Goal: Information Seeking & Learning: Learn about a topic

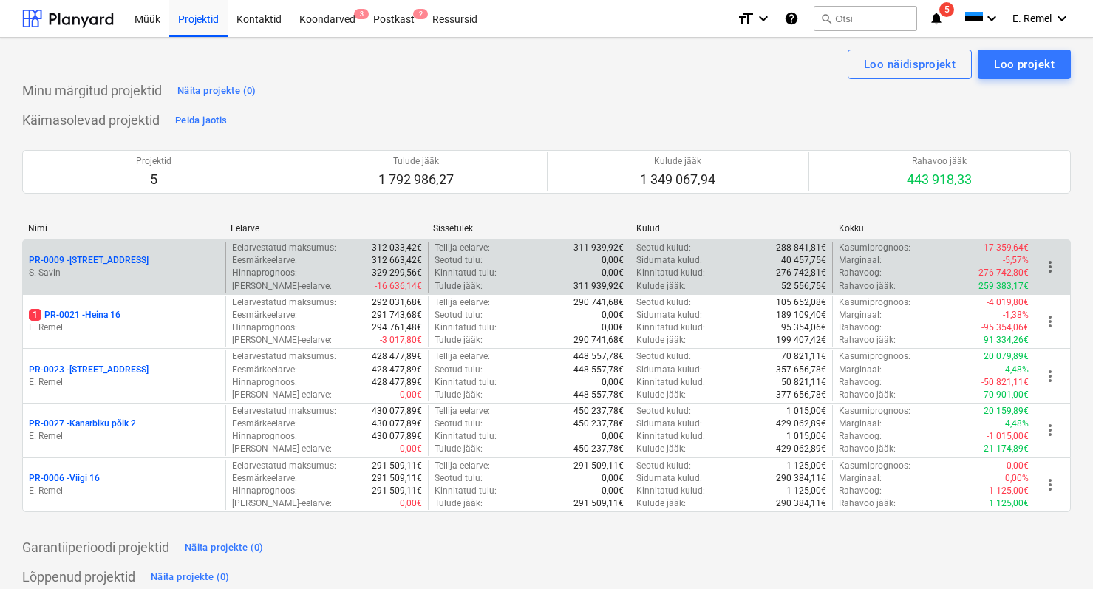
click at [129, 276] on p "S. Savin" at bounding box center [124, 273] width 191 height 13
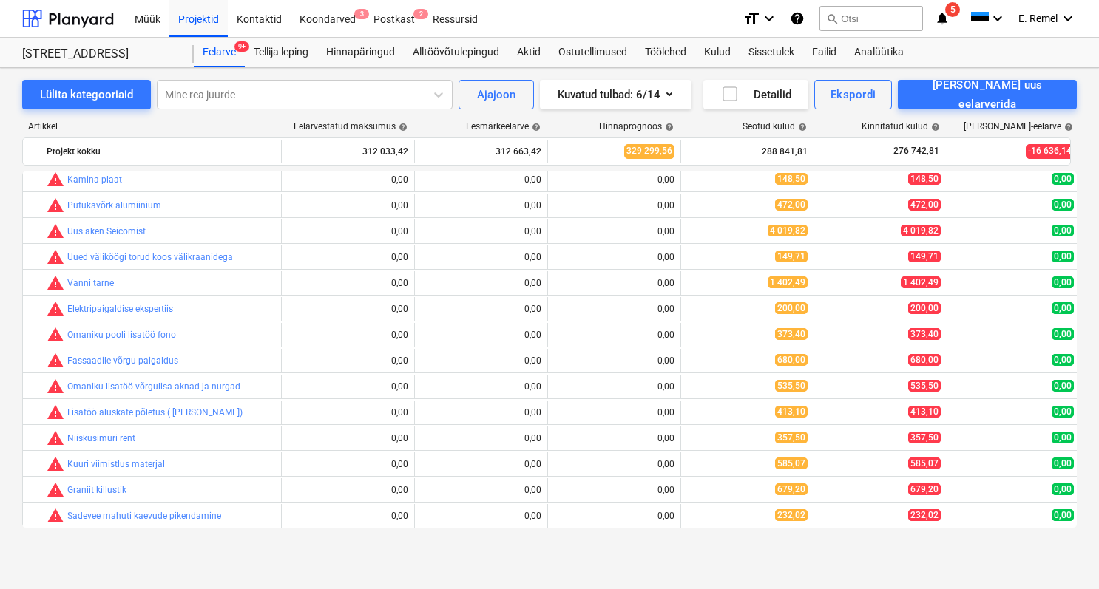
scroll to position [1619, 0]
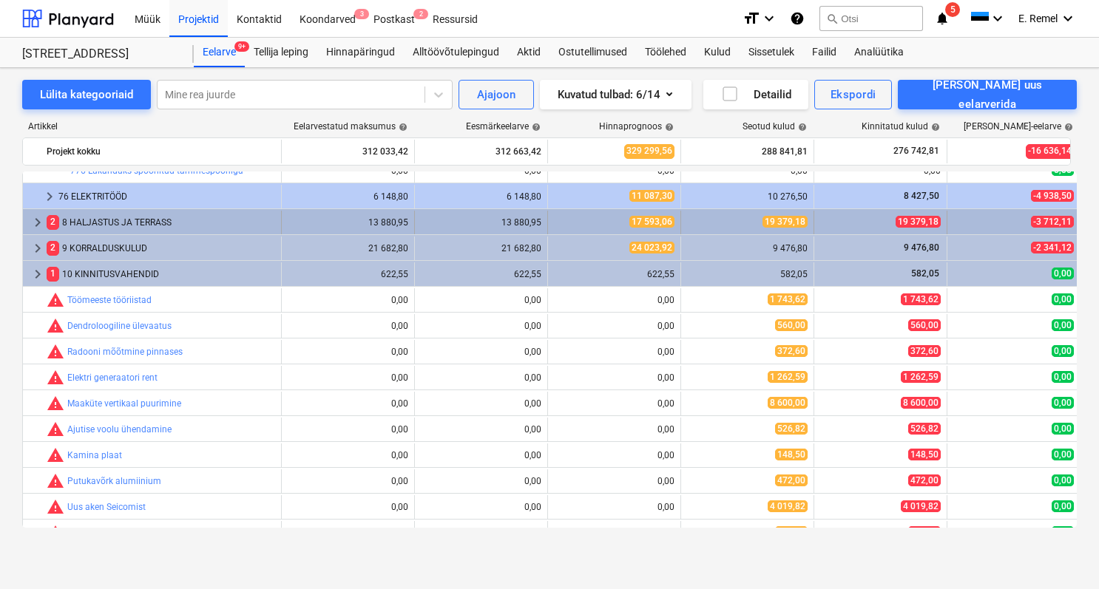
click at [99, 225] on div "2 8 HALJASTUS [PERSON_NAME]" at bounding box center [161, 223] width 228 height 24
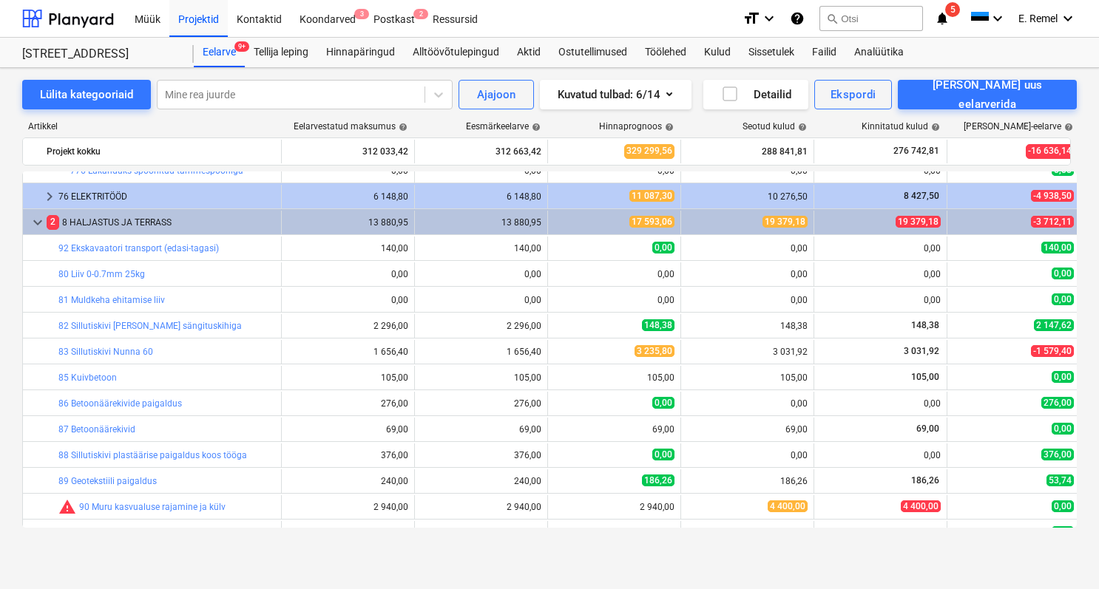
scroll to position [1761, 0]
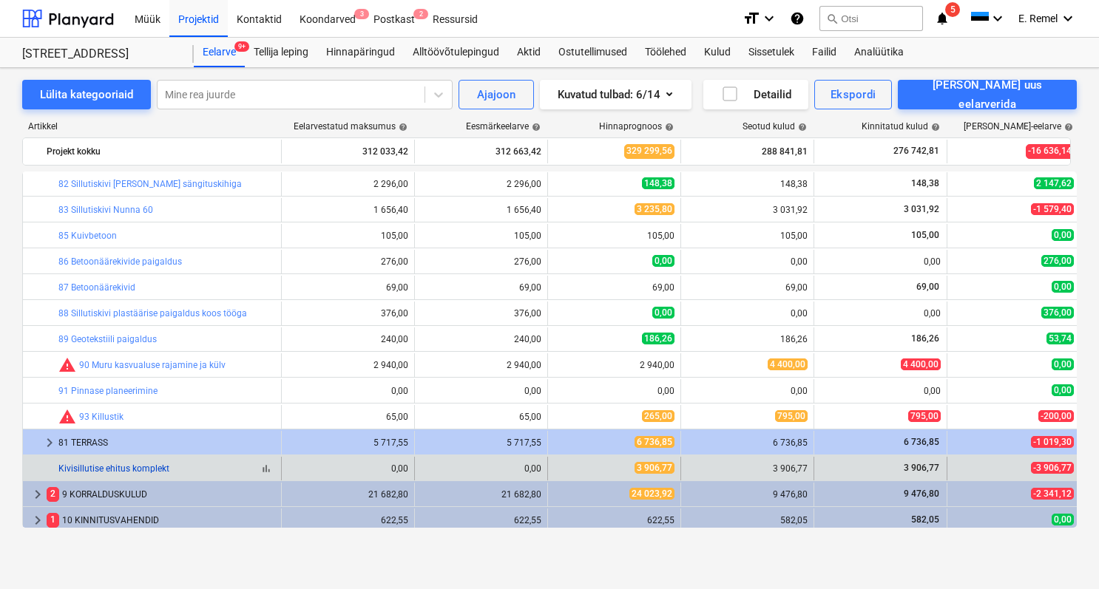
click at [124, 470] on link "Kivisillutise ehitus komplekt" at bounding box center [113, 469] width 111 height 10
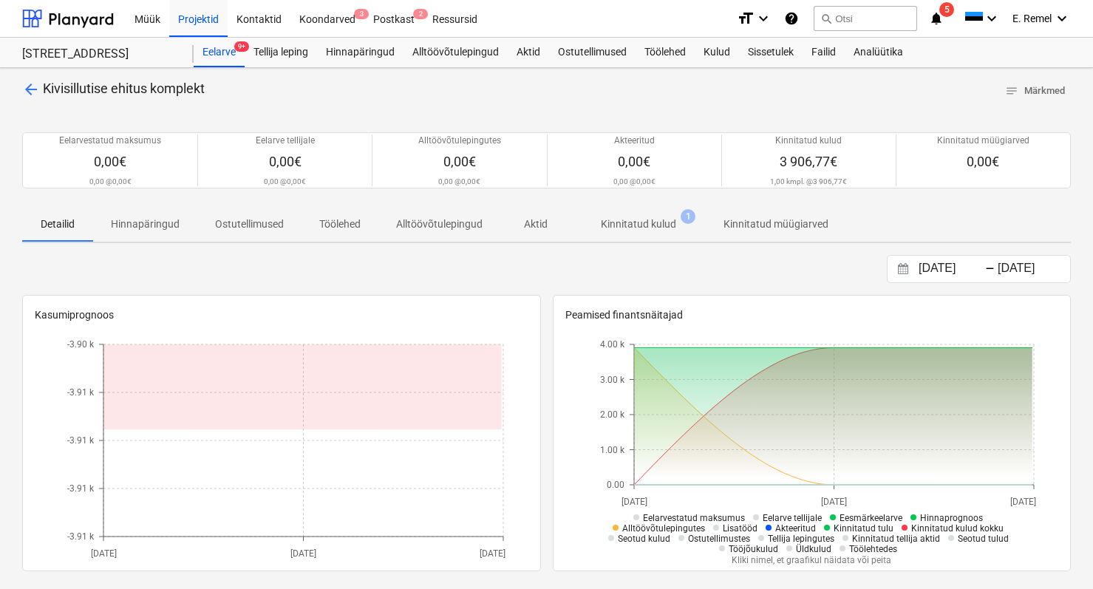
click at [641, 226] on p "Kinnitatud kulud" at bounding box center [638, 225] width 75 height 16
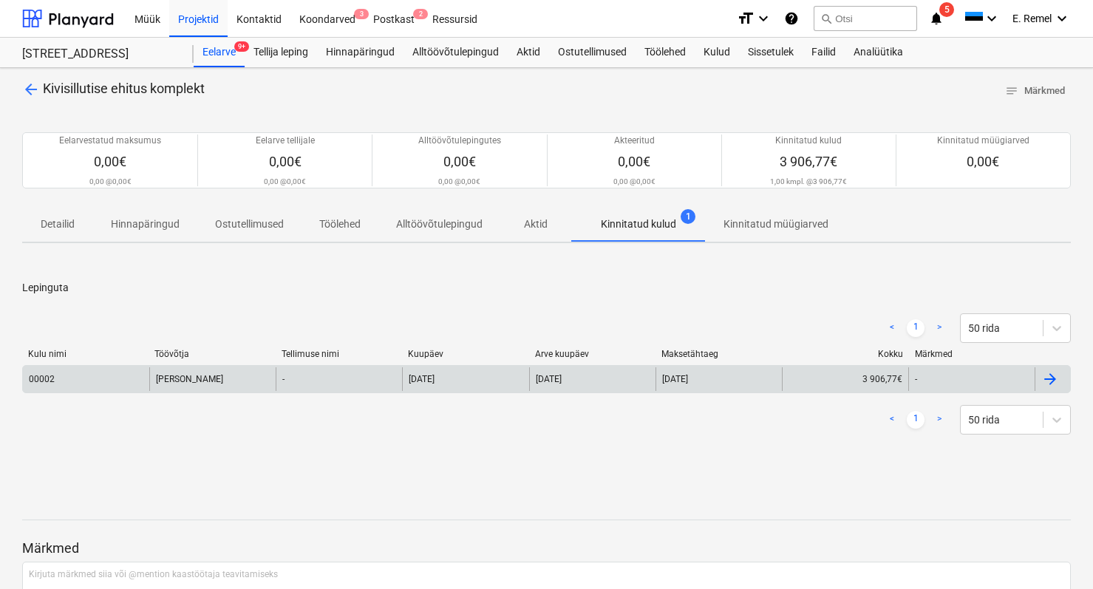
click at [97, 373] on div "00002" at bounding box center [86, 379] width 126 height 24
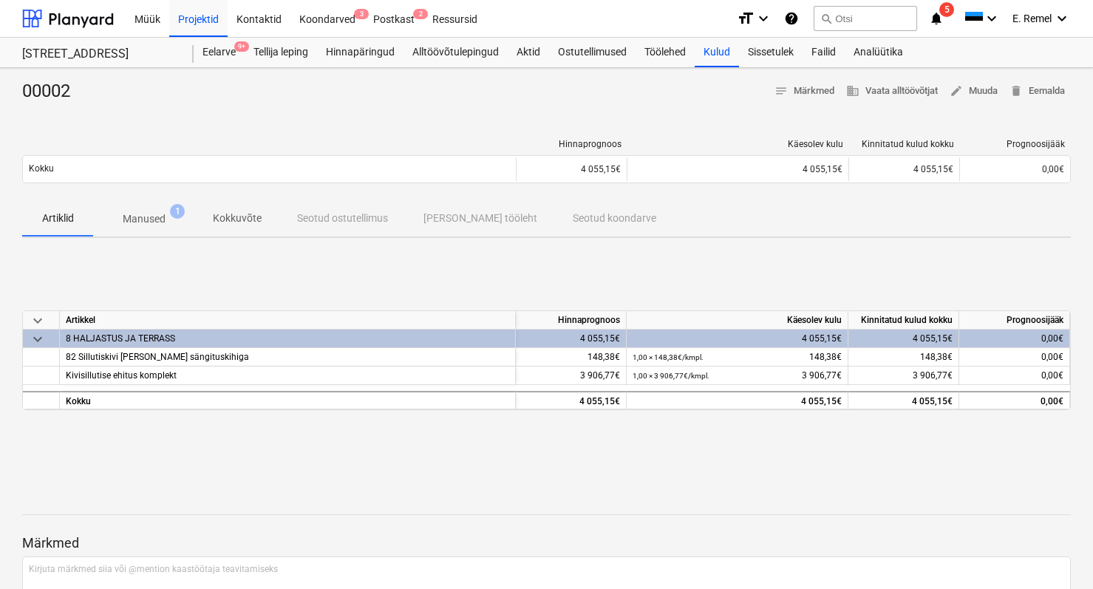
click at [145, 210] on span "Manused 1" at bounding box center [144, 219] width 102 height 27
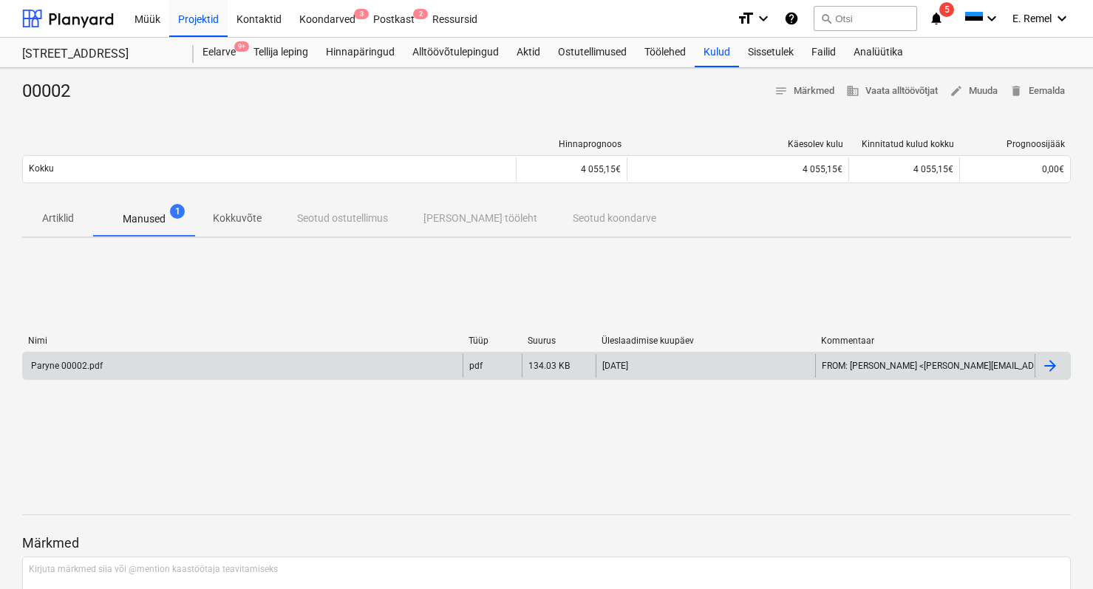
click at [102, 360] on div "Paryne 00002.pdf" at bounding box center [243, 366] width 440 height 24
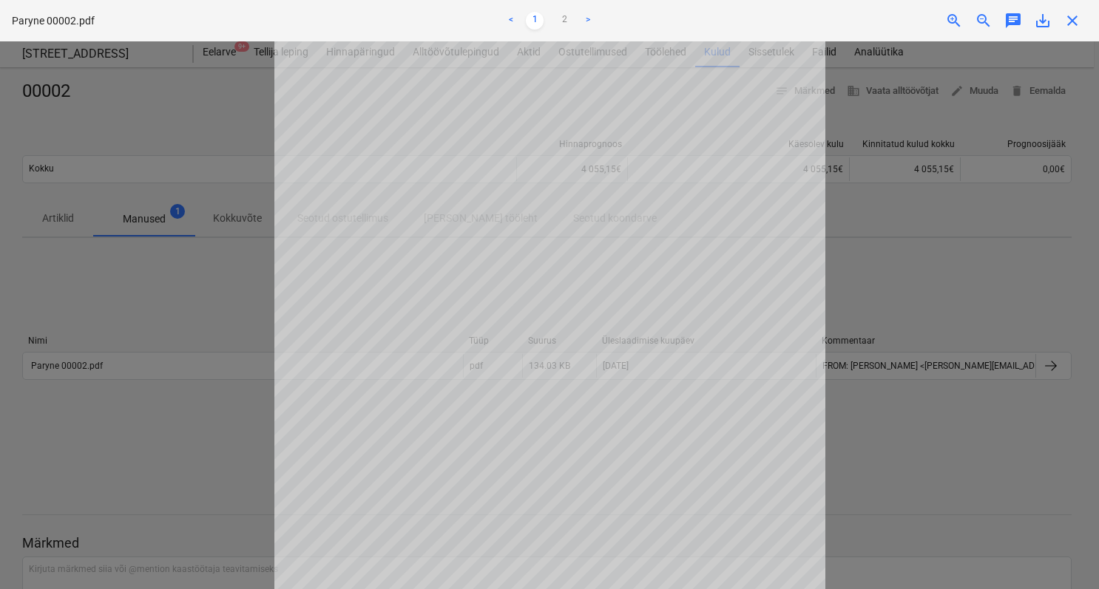
scroll to position [234, 0]
click at [136, 398] on div at bounding box center [549, 315] width 1099 height 548
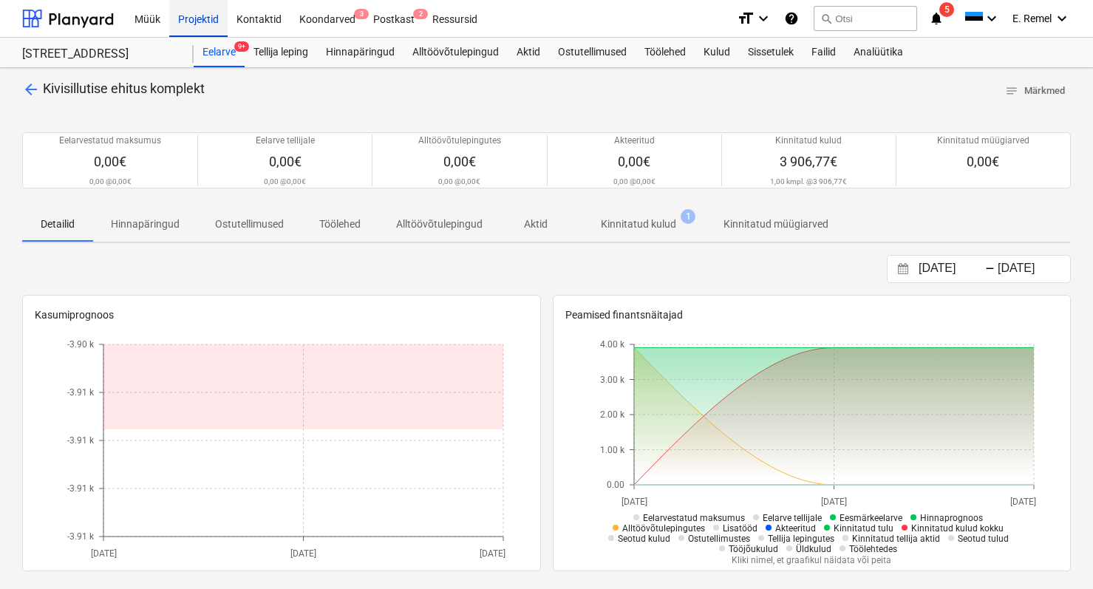
click at [177, 17] on div "Projektid" at bounding box center [198, 18] width 58 height 38
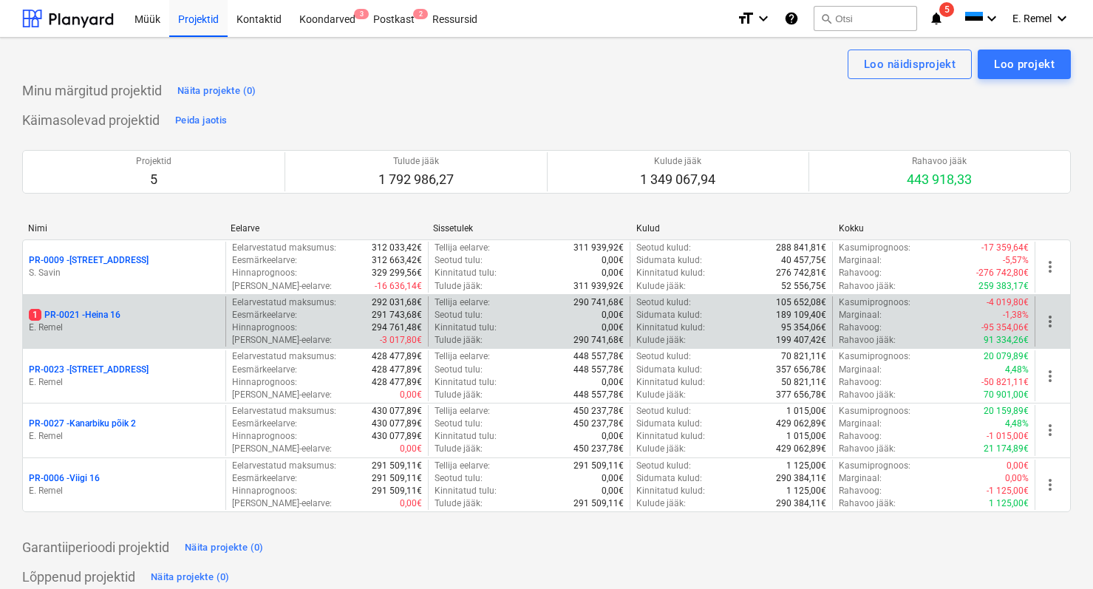
click at [101, 308] on div "1 PR-0021 - Heina 16 [PERSON_NAME]" at bounding box center [124, 321] width 203 height 51
click at [103, 316] on p "1 PR-0021 - Heina 16" at bounding box center [75, 315] width 92 height 13
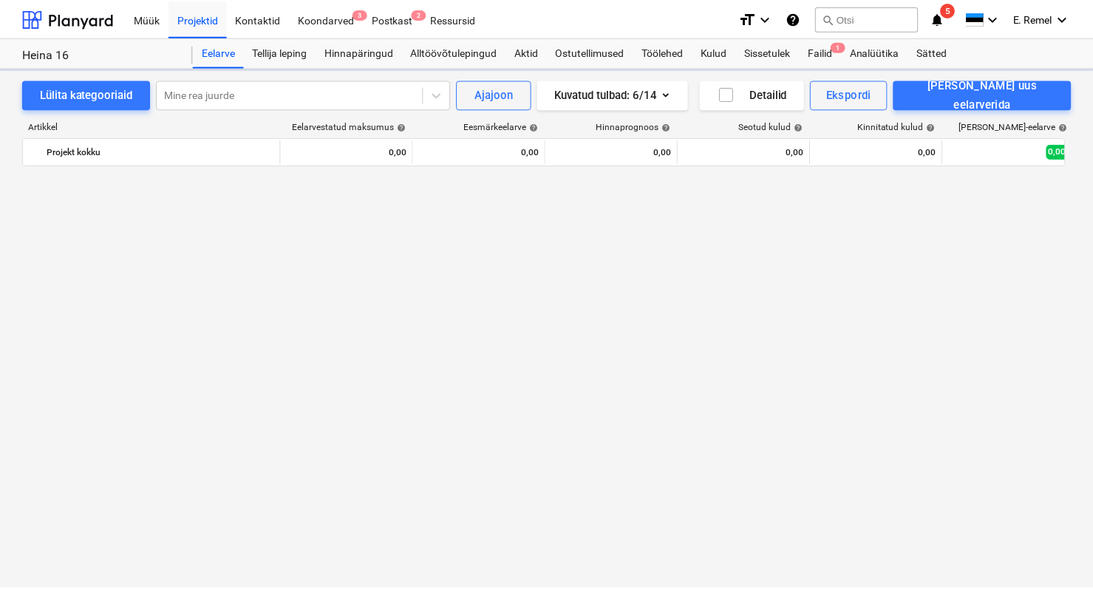
scroll to position [2956, 0]
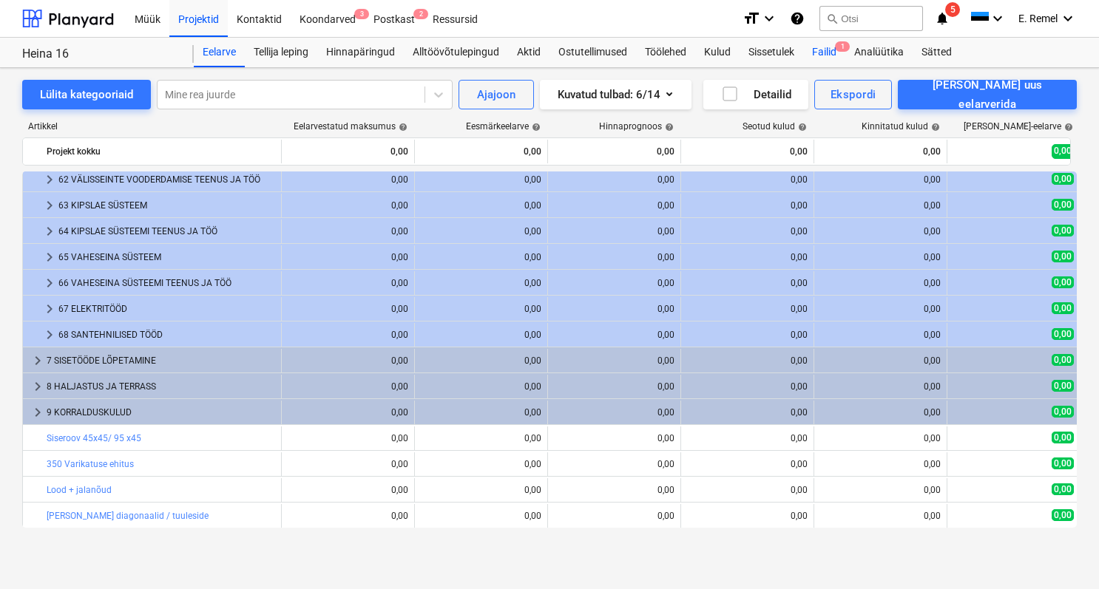
click at [821, 47] on div "Failid 1" at bounding box center [824, 53] width 42 height 30
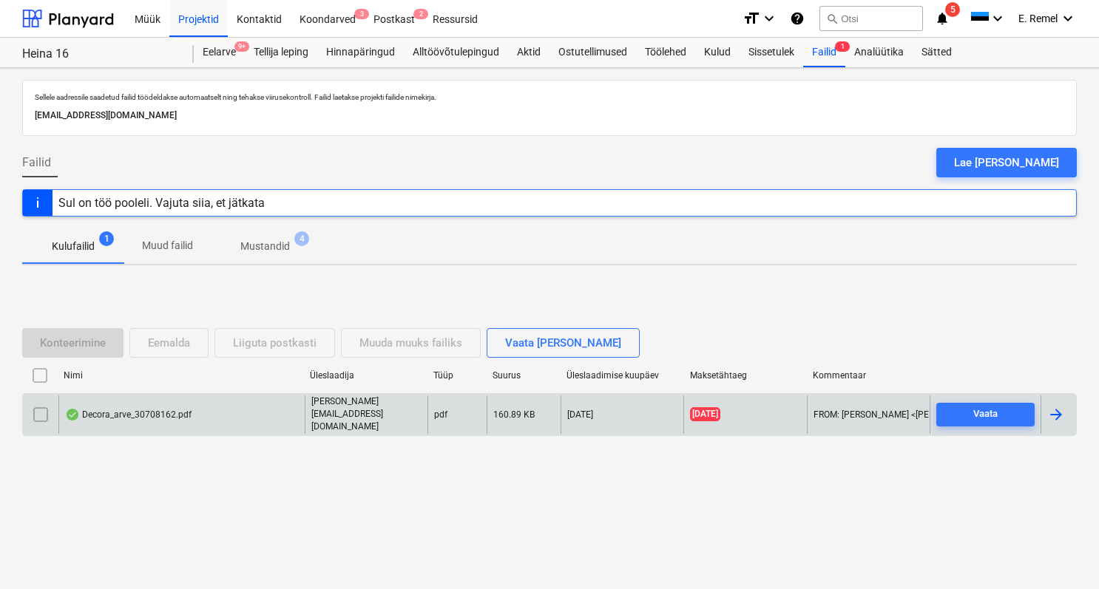
click at [102, 417] on div "Decora_arve_30708162.pdf" at bounding box center [128, 415] width 126 height 12
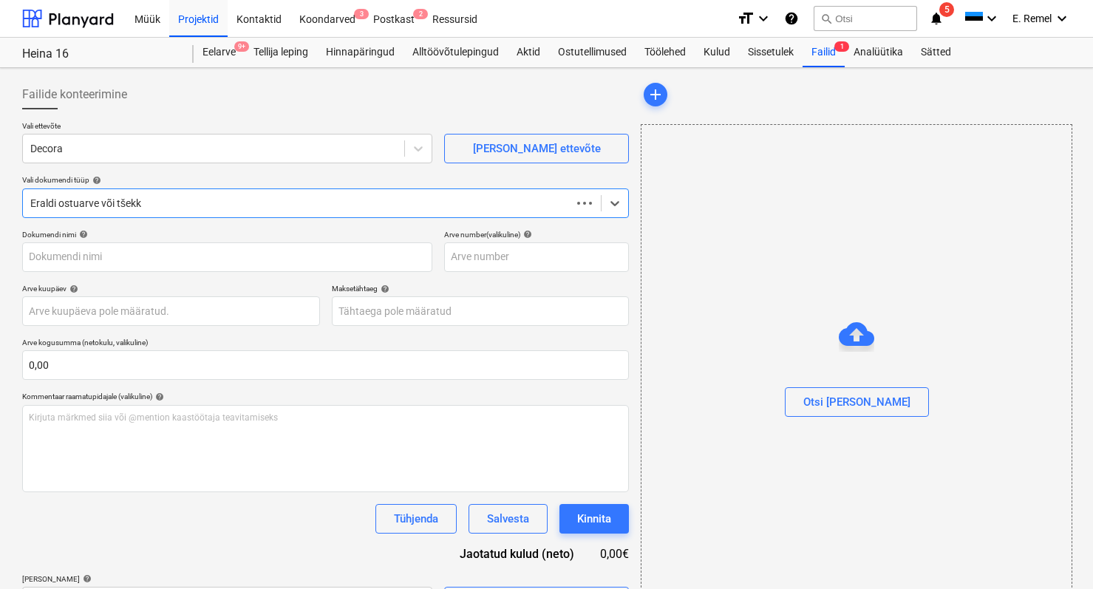
type input "30708162"
type input "[DATE]"
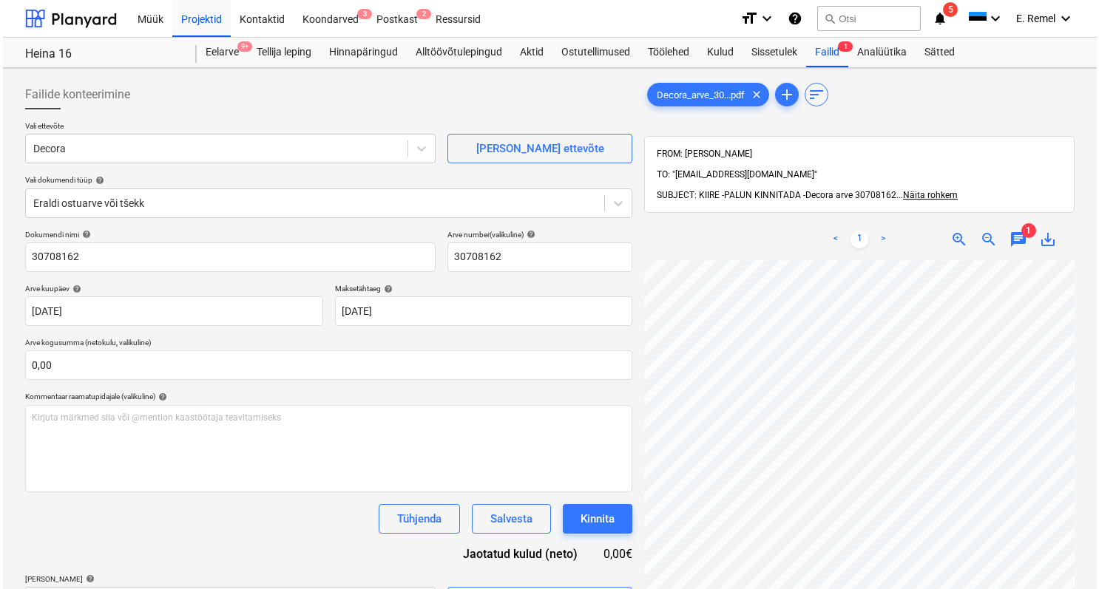
scroll to position [240, 73]
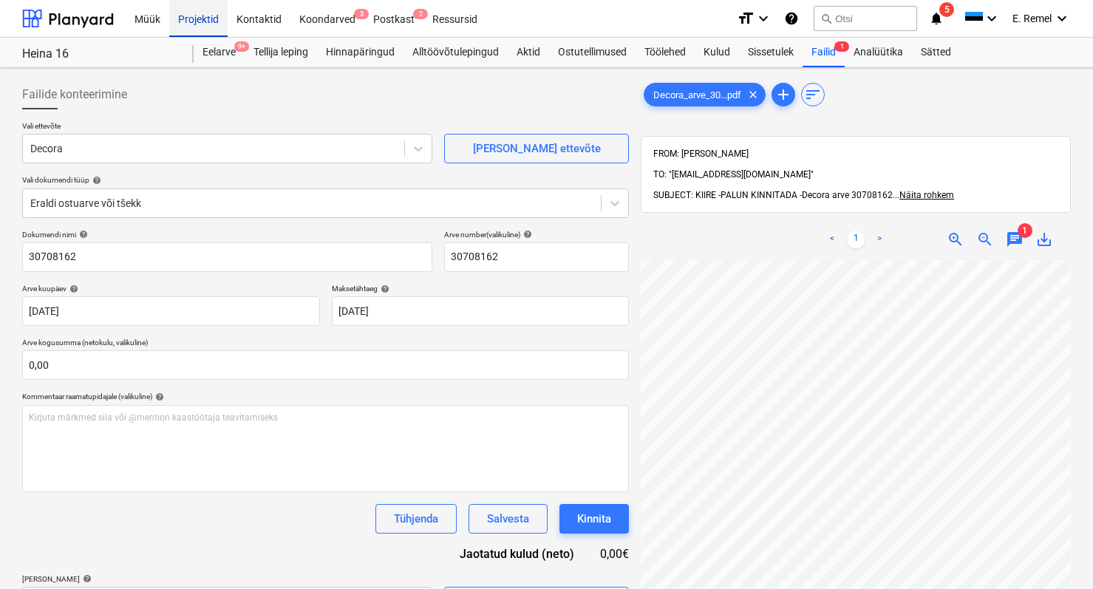
click at [209, 12] on div "Projektid" at bounding box center [198, 18] width 58 height 38
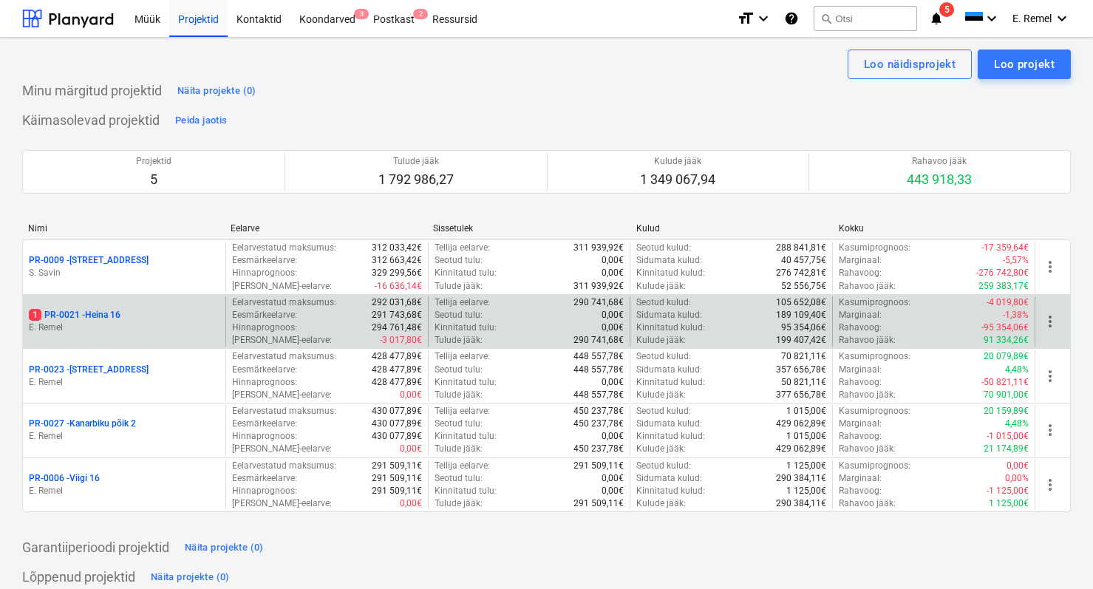
click at [95, 325] on p "E. Remel" at bounding box center [124, 328] width 191 height 13
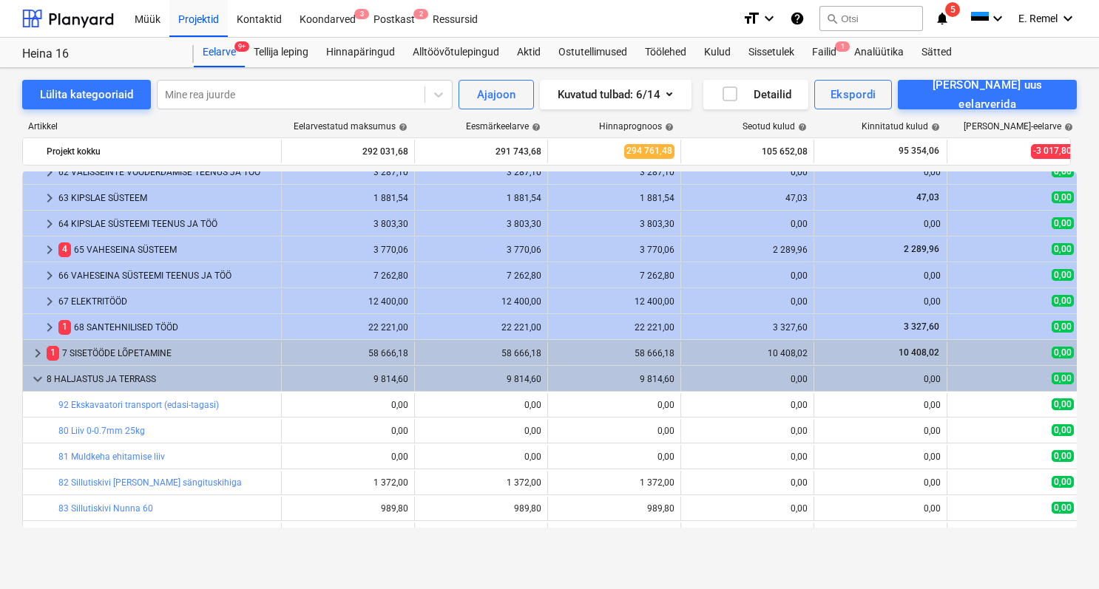
scroll to position [3344, 0]
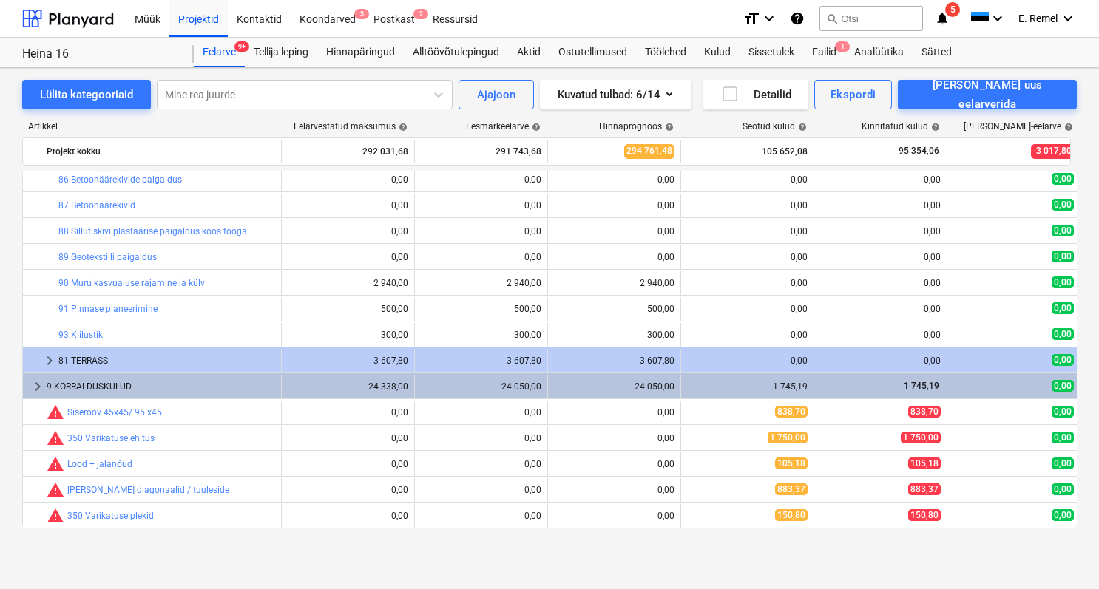
click at [106, 355] on div "81 TERRASS" at bounding box center [166, 361] width 217 height 24
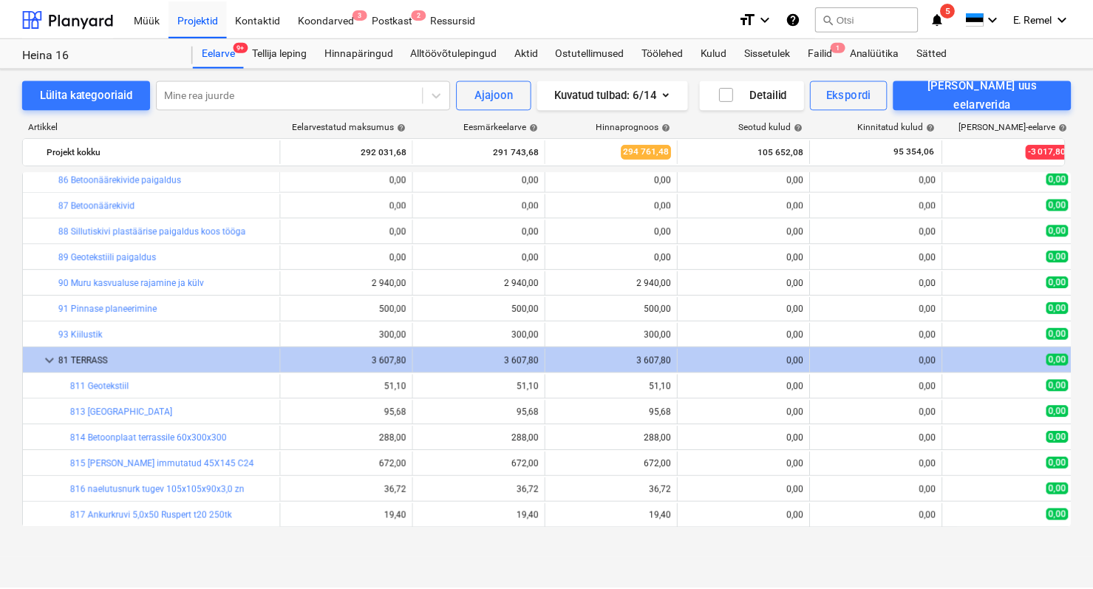
scroll to position [3504, 0]
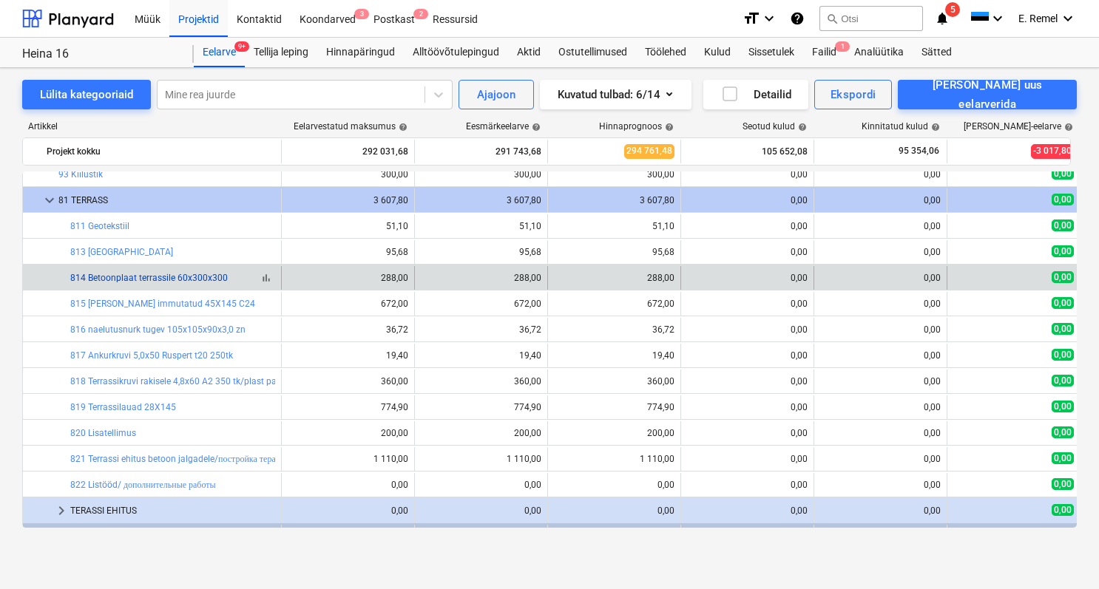
click at [184, 282] on link "814 Betoonplaat terrassile 60x300x300" at bounding box center [148, 278] width 157 height 10
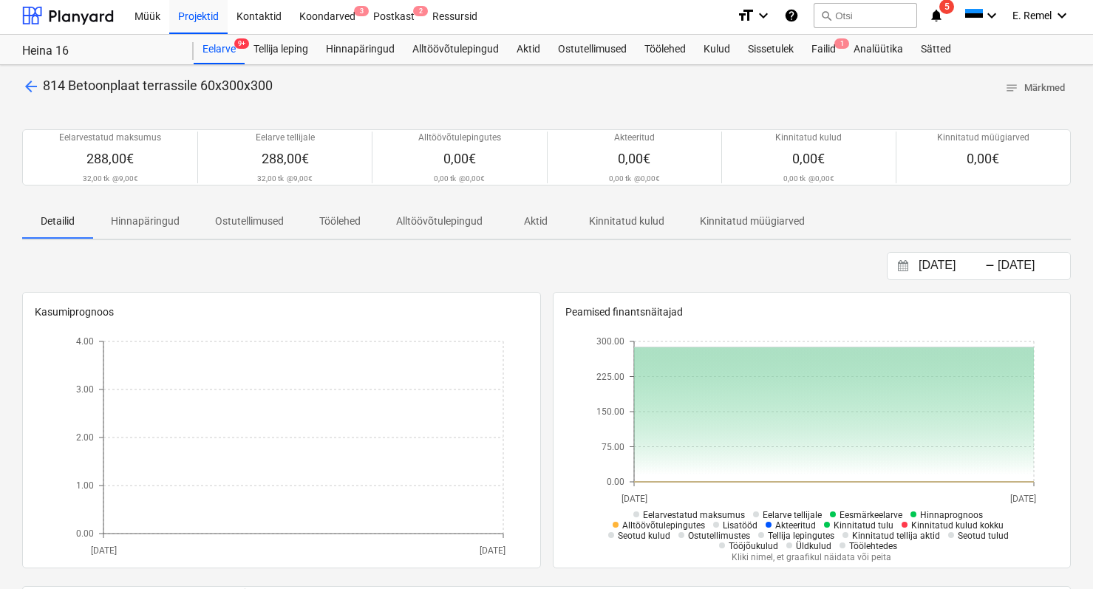
scroll to position [6, 0]
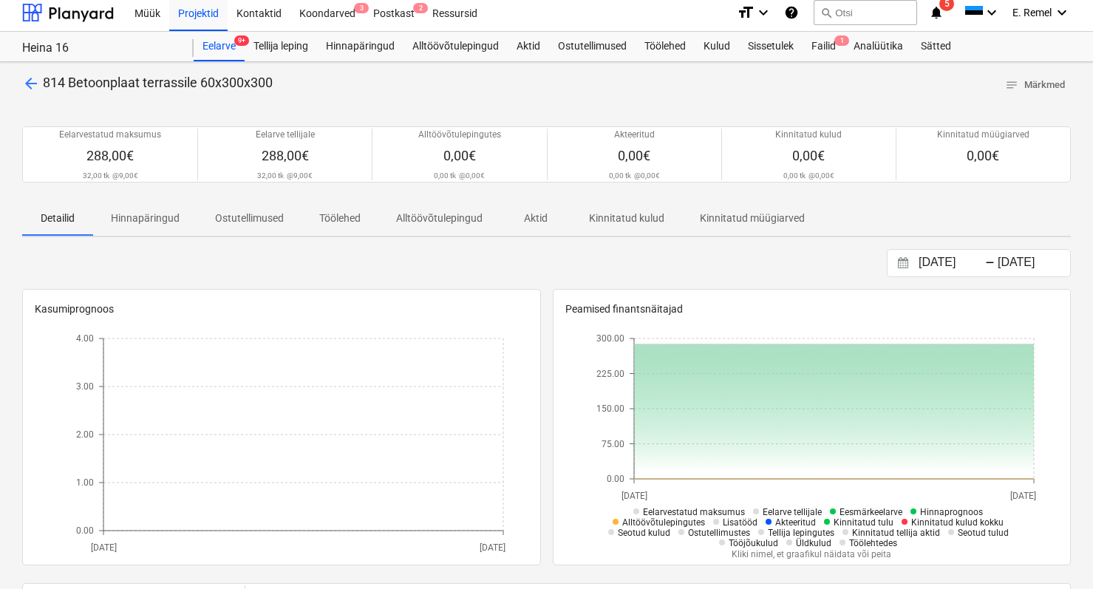
click at [27, 79] on span "arrow_back" at bounding box center [31, 84] width 18 height 18
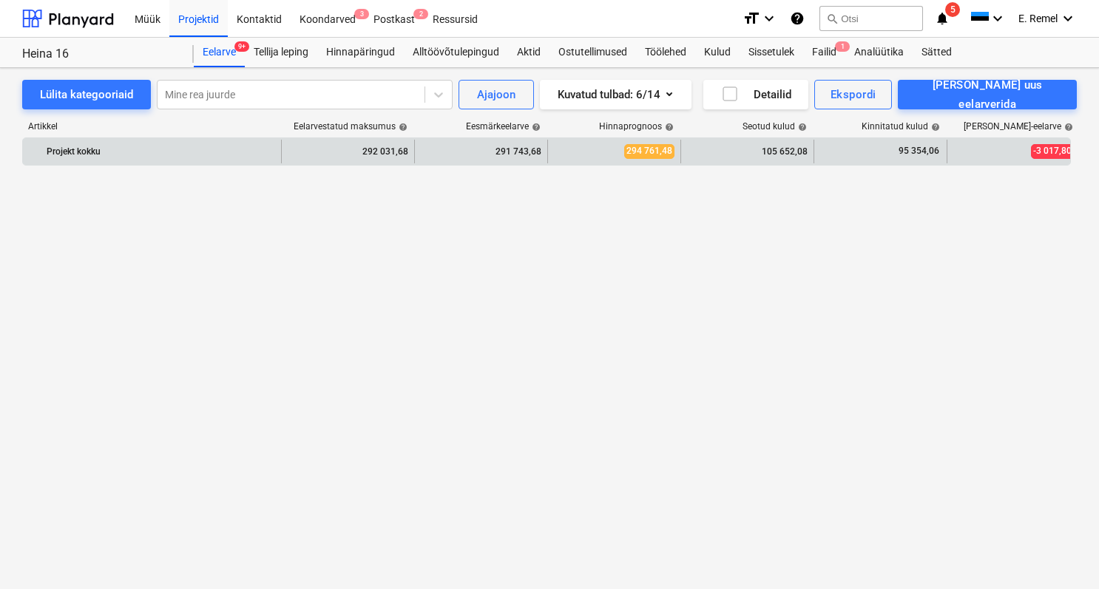
scroll to position [3504, 0]
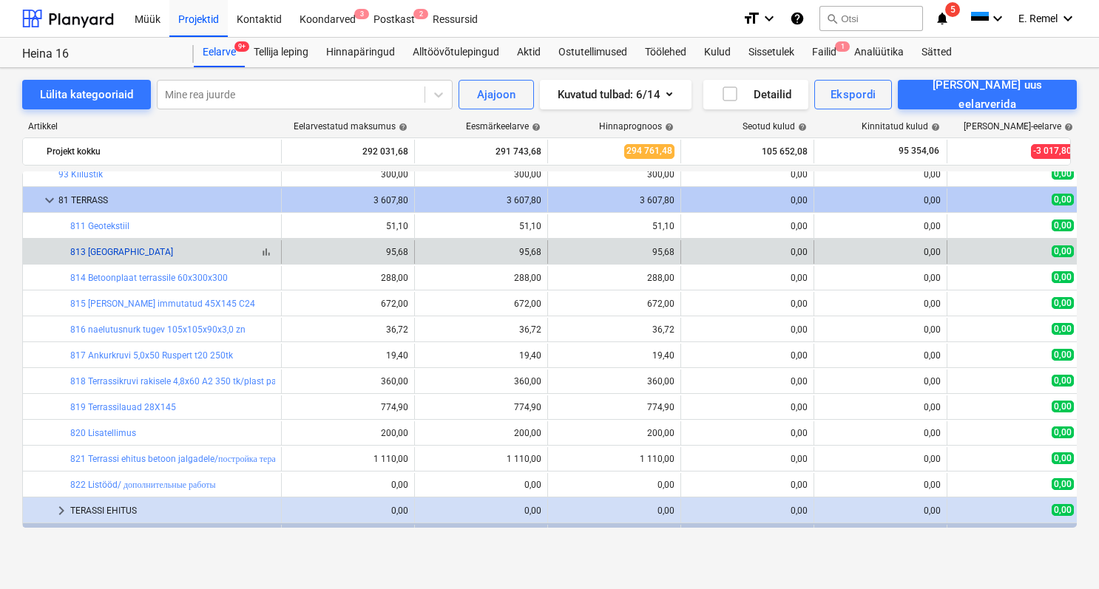
click at [135, 254] on link "813 [GEOGRAPHIC_DATA]" at bounding box center [121, 252] width 103 height 10
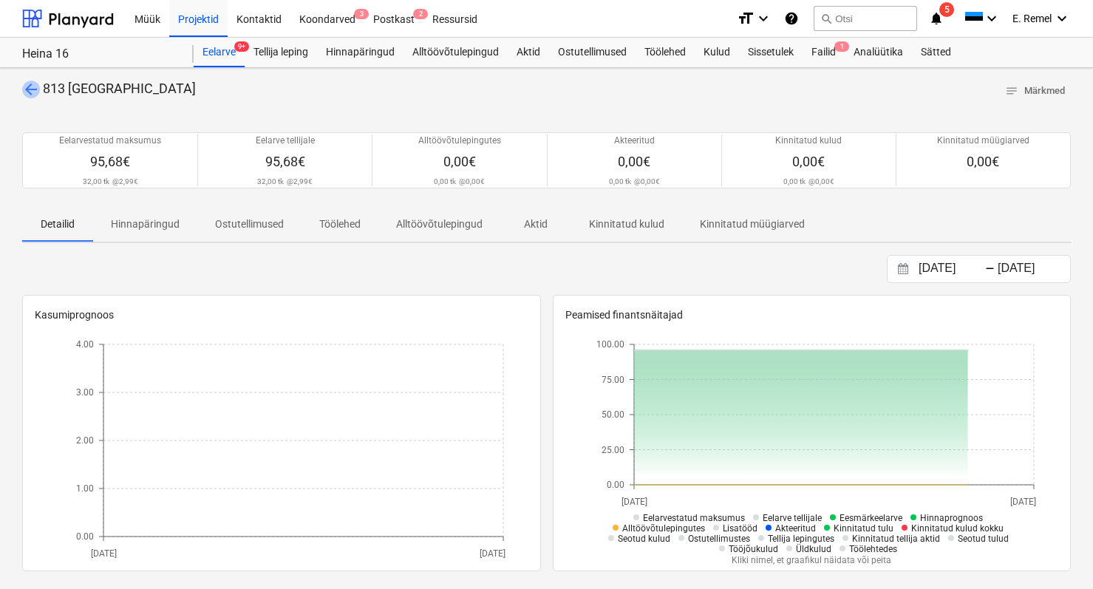
click at [36, 84] on span "arrow_back" at bounding box center [31, 90] width 18 height 18
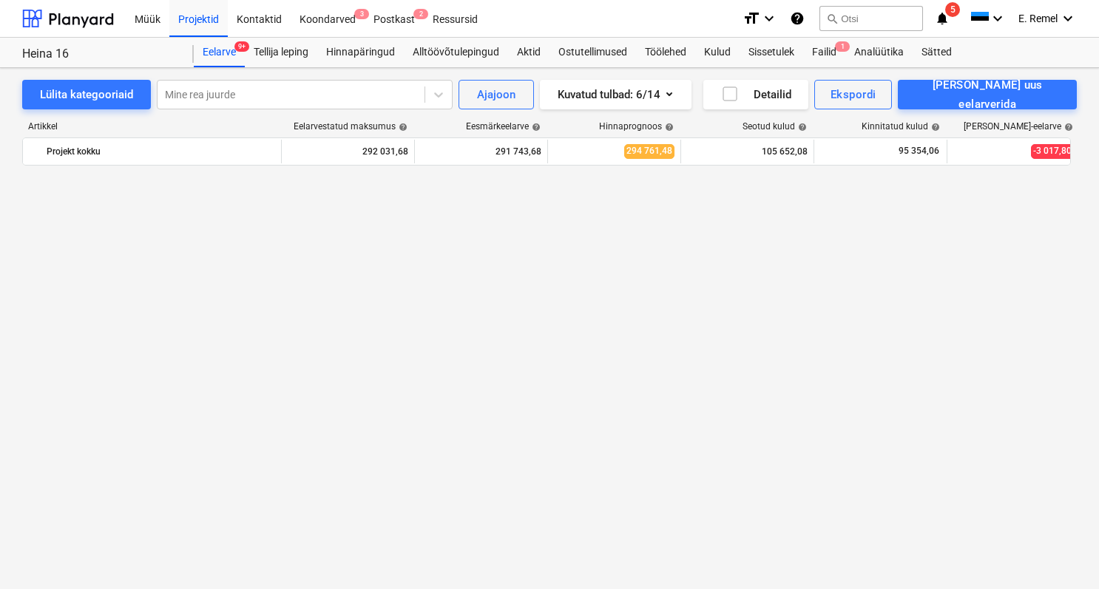
scroll to position [3504, 0]
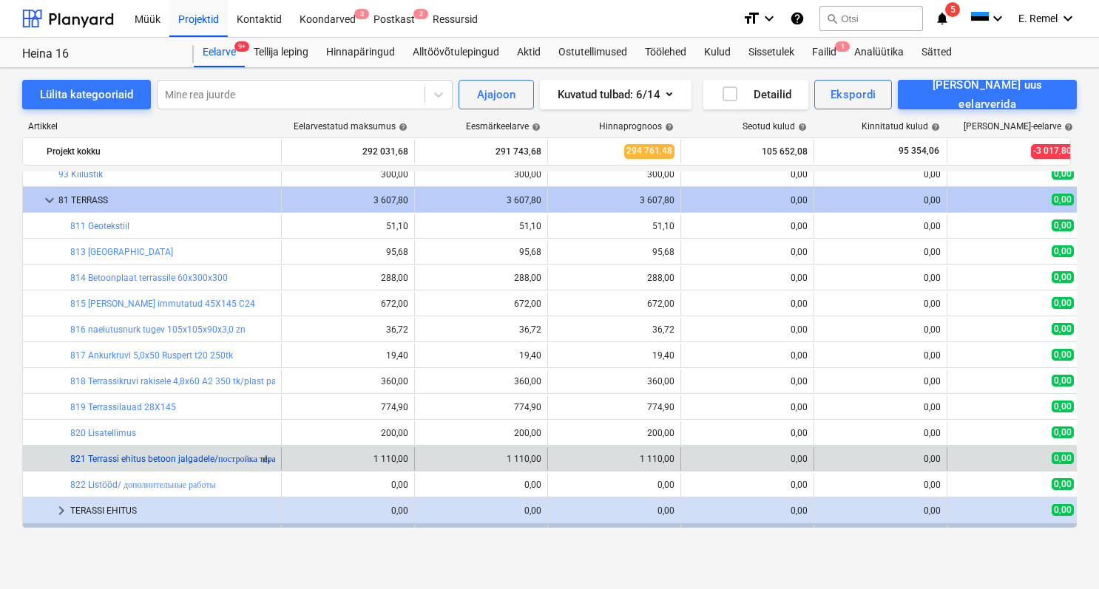
click at [170, 460] on link "821 Terrassi ehitus betoon jalgadele/постройка терассы с бетонными ногами" at bounding box center [219, 459] width 299 height 10
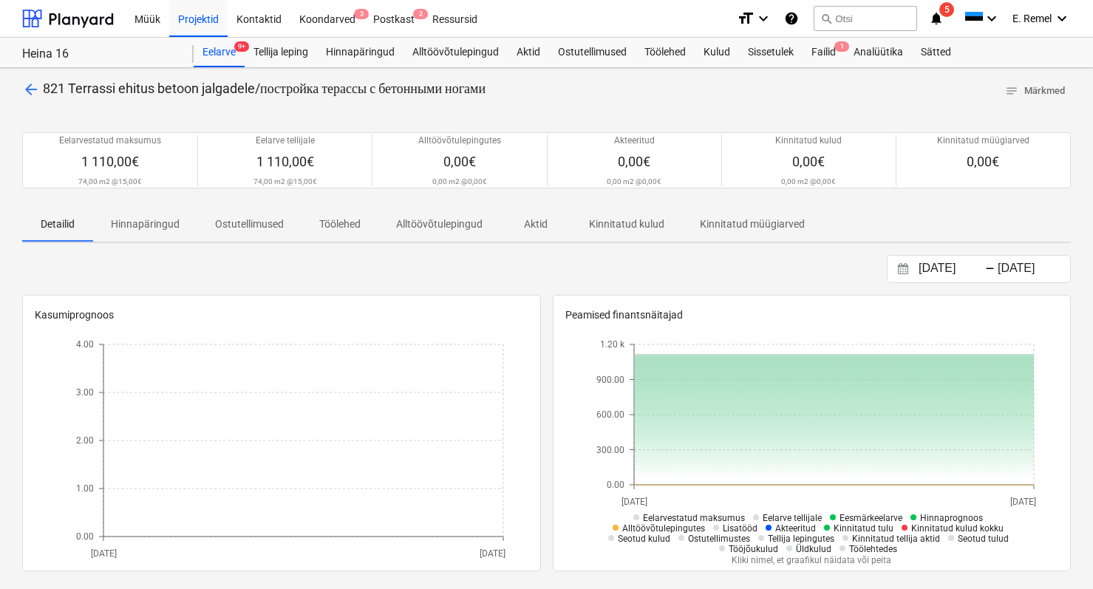
click at [37, 90] on span "arrow_back" at bounding box center [31, 90] width 18 height 18
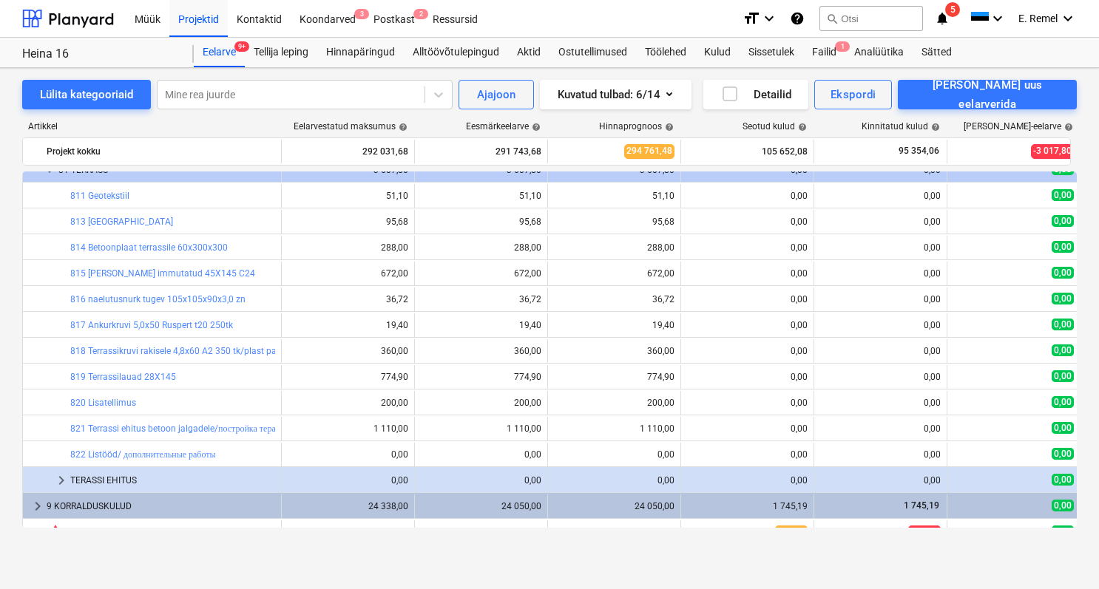
scroll to position [3540, 0]
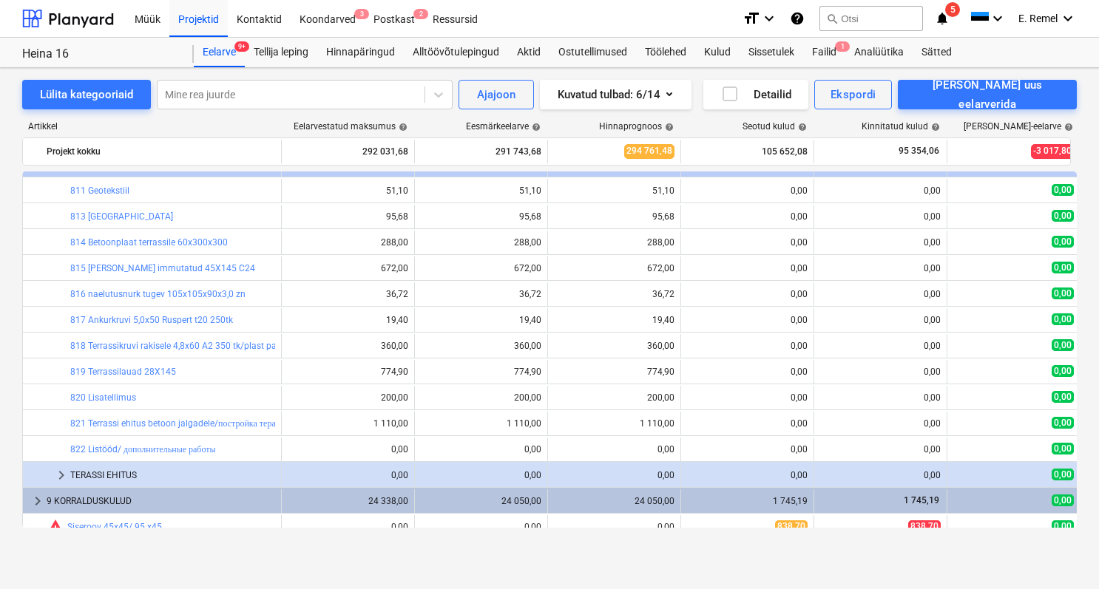
click at [114, 469] on div "TERASSI EHITUS" at bounding box center [172, 476] width 205 height 24
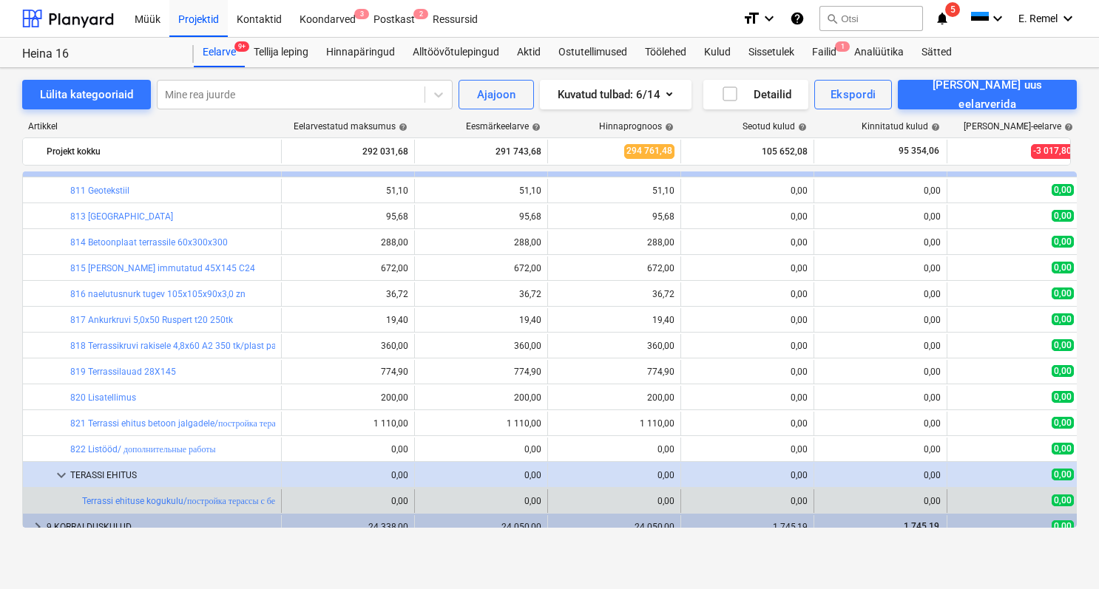
click at [146, 494] on div "bar_chart Terrassi ehituse kogukulu/постройка терассы с бетонными ногами" at bounding box center [178, 501] width 193 height 24
click at [146, 498] on link "Terrassi ehituse kogukulu/постройка терассы с бетонными ногами" at bounding box center [210, 501] width 257 height 10
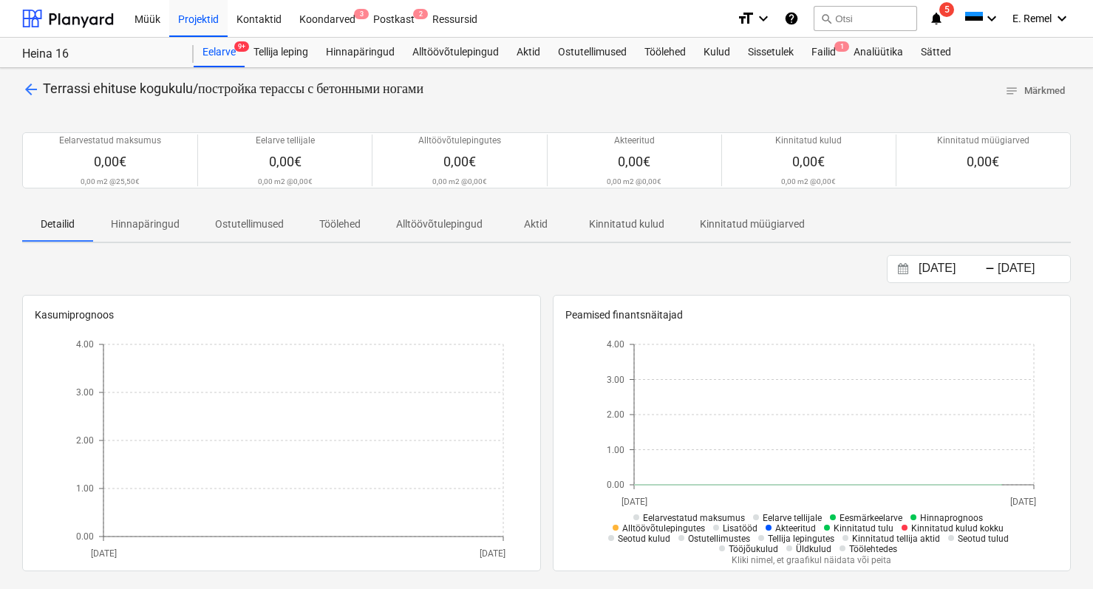
click at [35, 86] on span "arrow_back" at bounding box center [31, 90] width 18 height 18
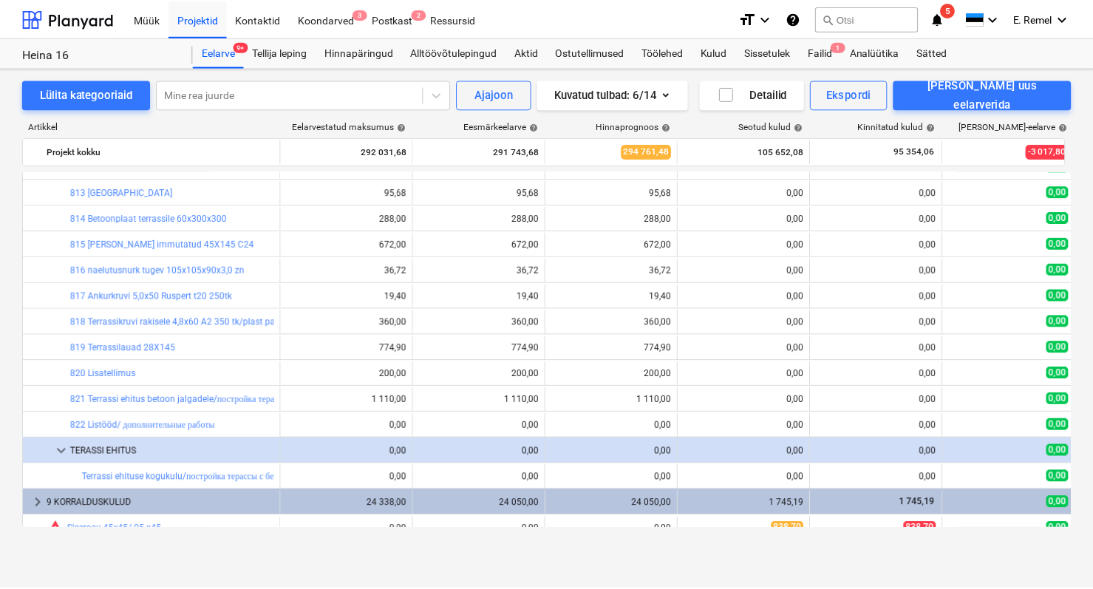
scroll to position [3501, 0]
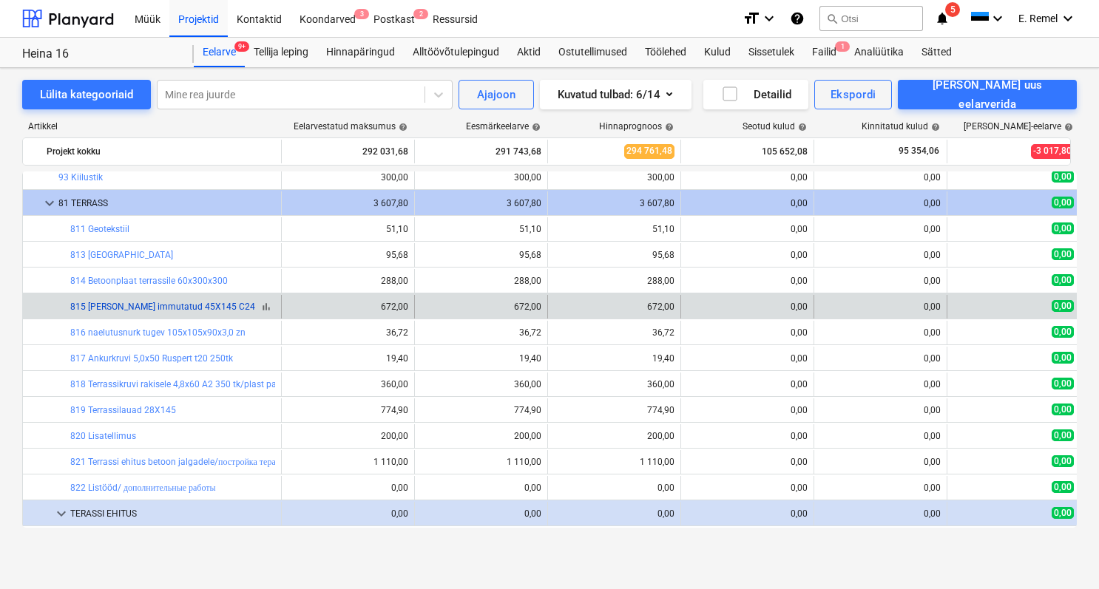
click at [133, 306] on link "815 [PERSON_NAME] immutatud 45X145 C24" at bounding box center [162, 307] width 185 height 10
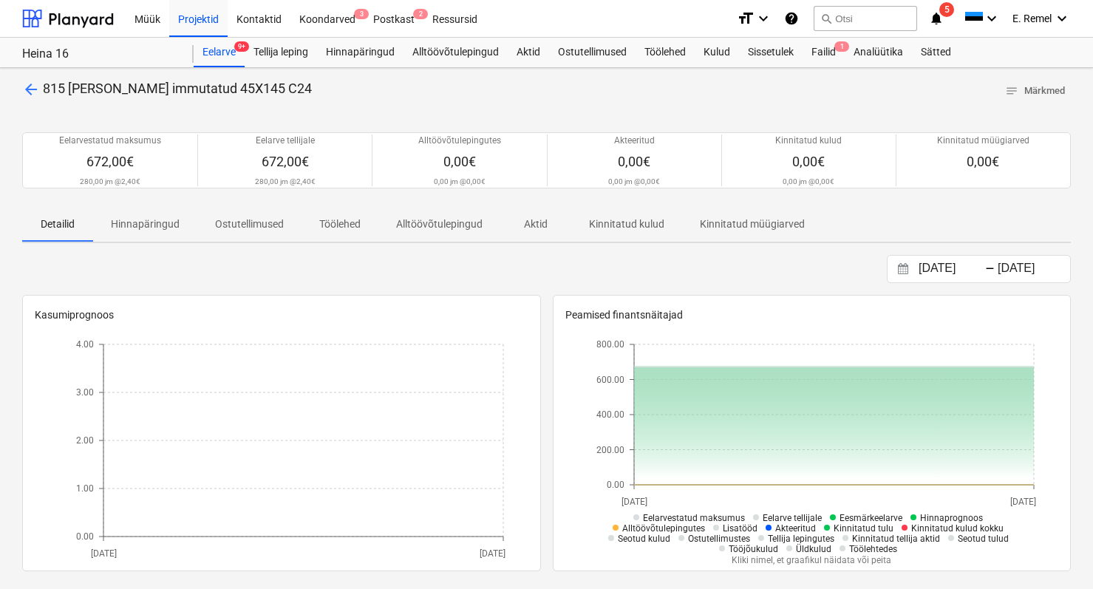
click at [30, 92] on span "arrow_back" at bounding box center [31, 90] width 18 height 18
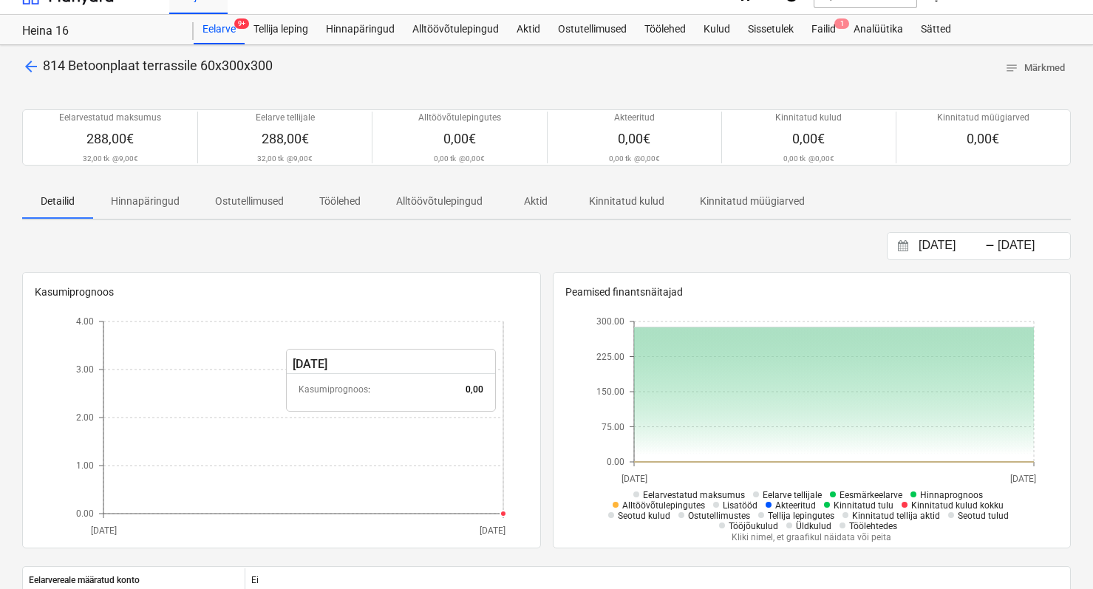
scroll to position [35, 0]
